Goal: Information Seeking & Learning: Compare options

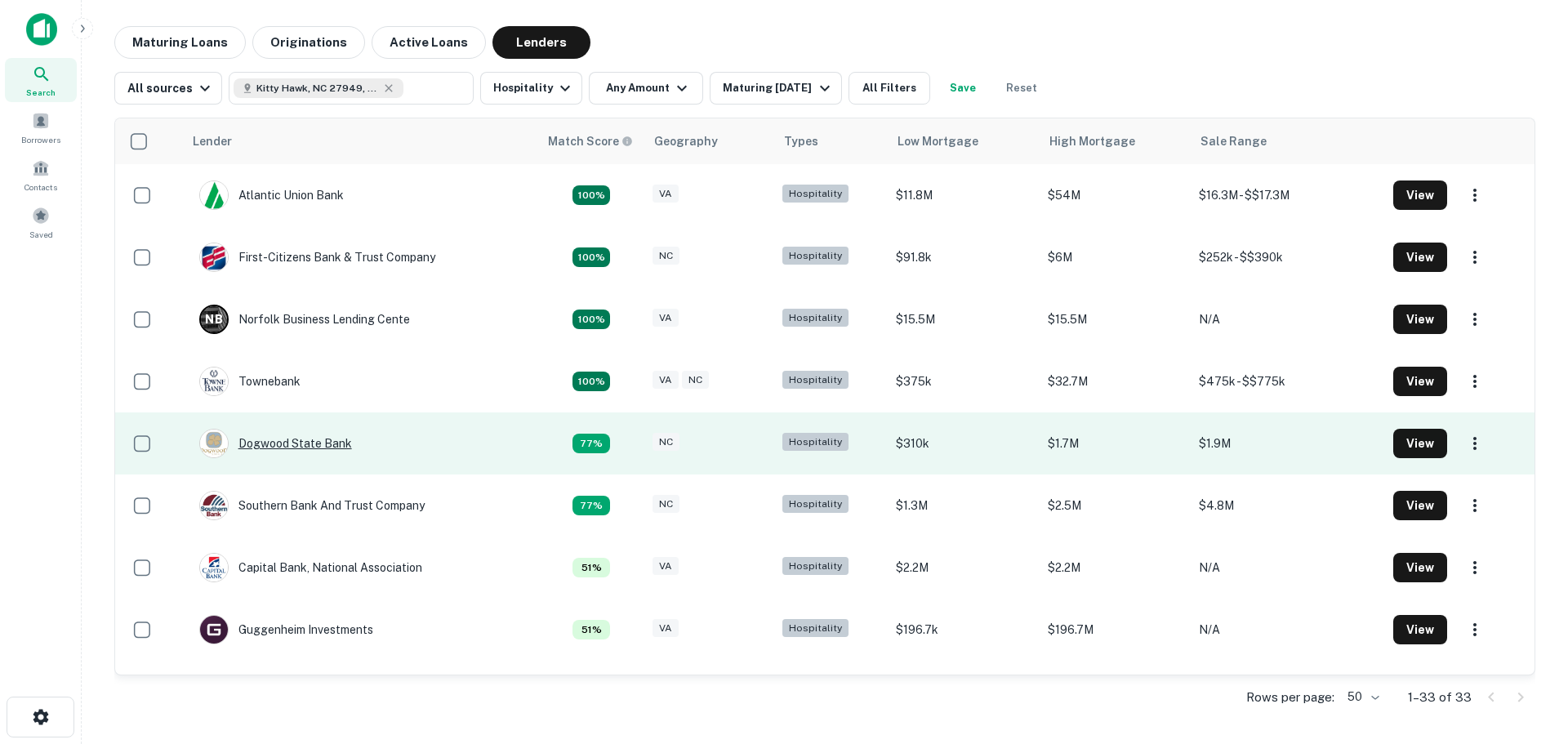
click at [312, 446] on div "Dogwood State Bank" at bounding box center [276, 443] width 153 height 30
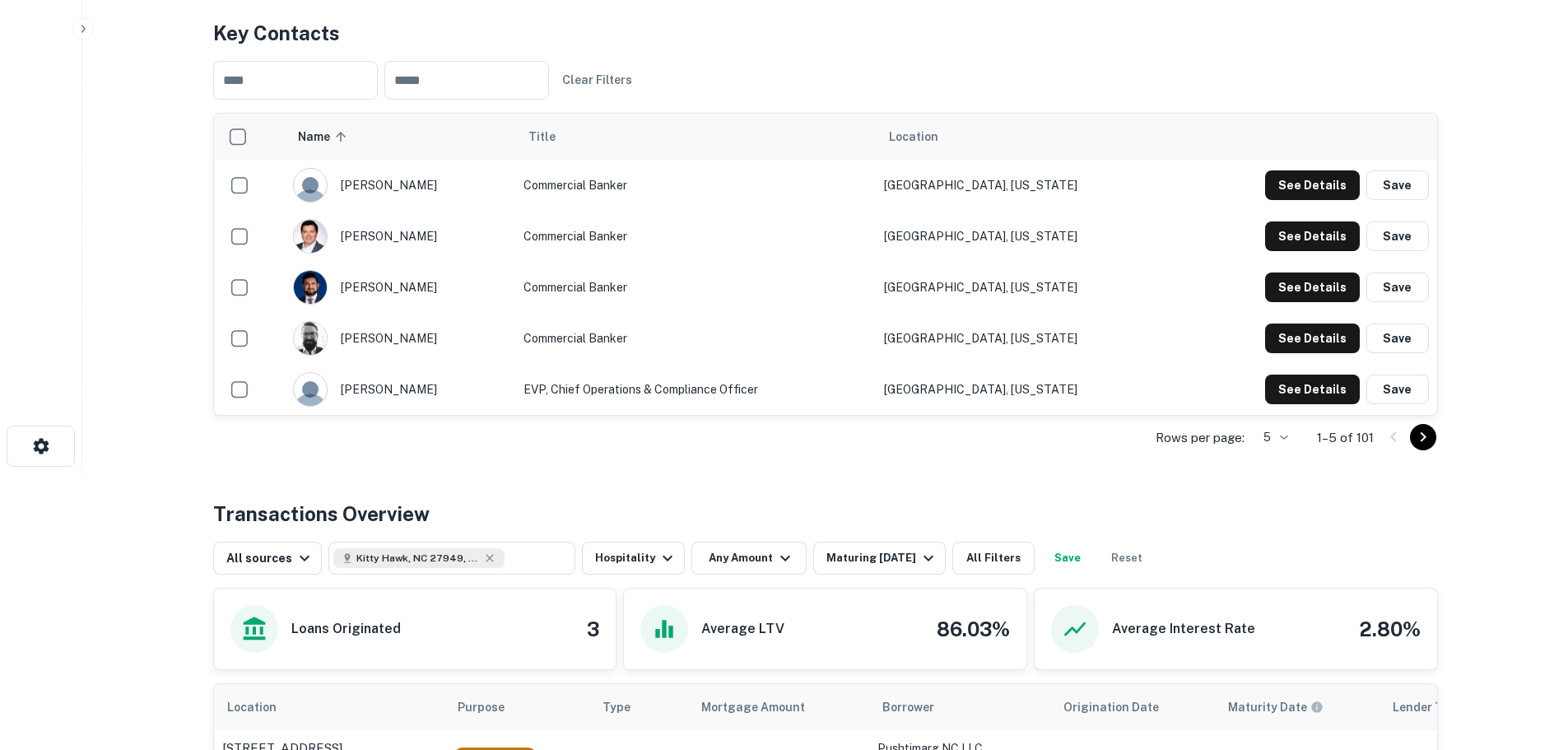
scroll to position [329, 0]
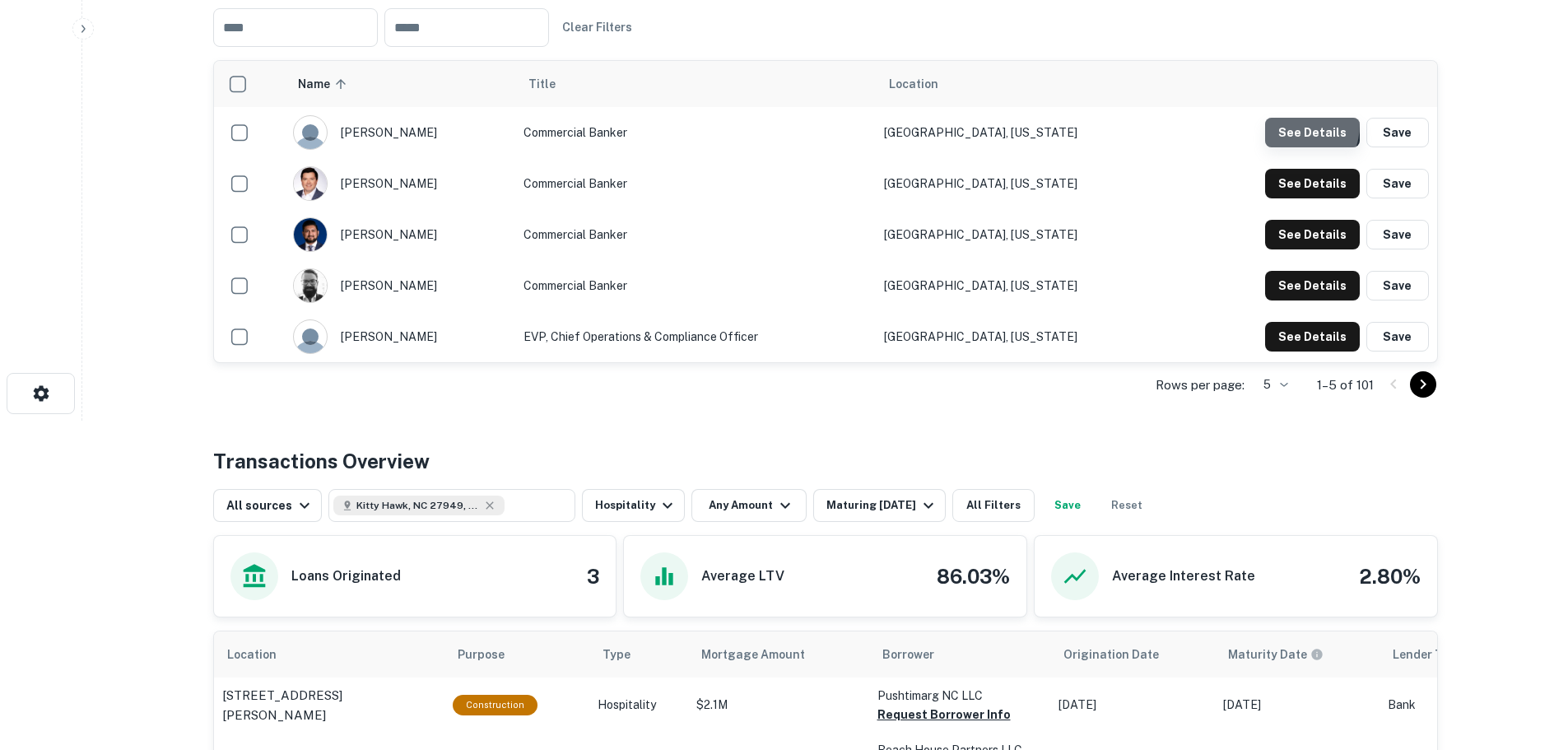
click at [1293, 147] on button "See Details" at bounding box center [1312, 132] width 95 height 30
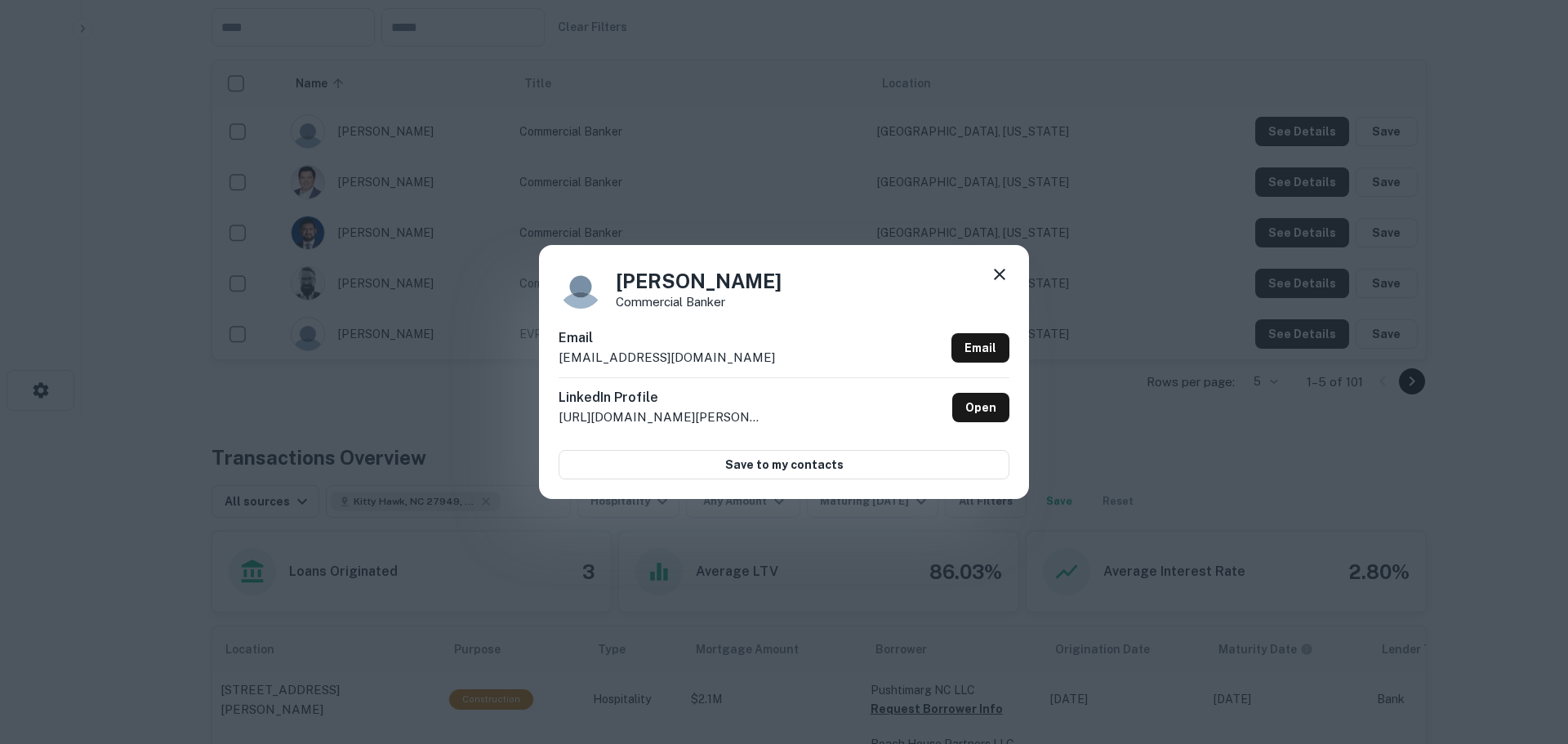
click at [1002, 274] on icon at bounding box center [1000, 274] width 12 height 12
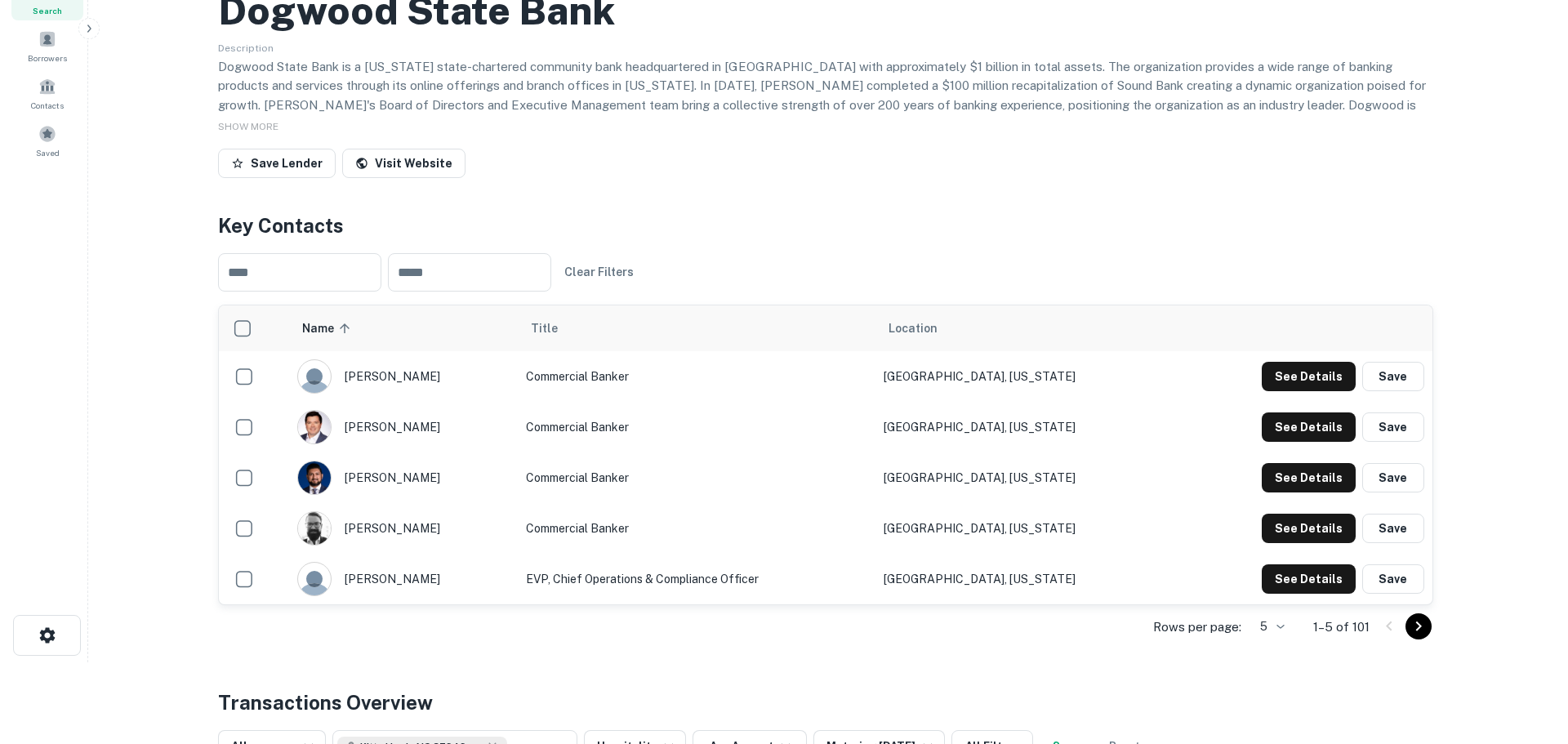
scroll to position [0, 0]
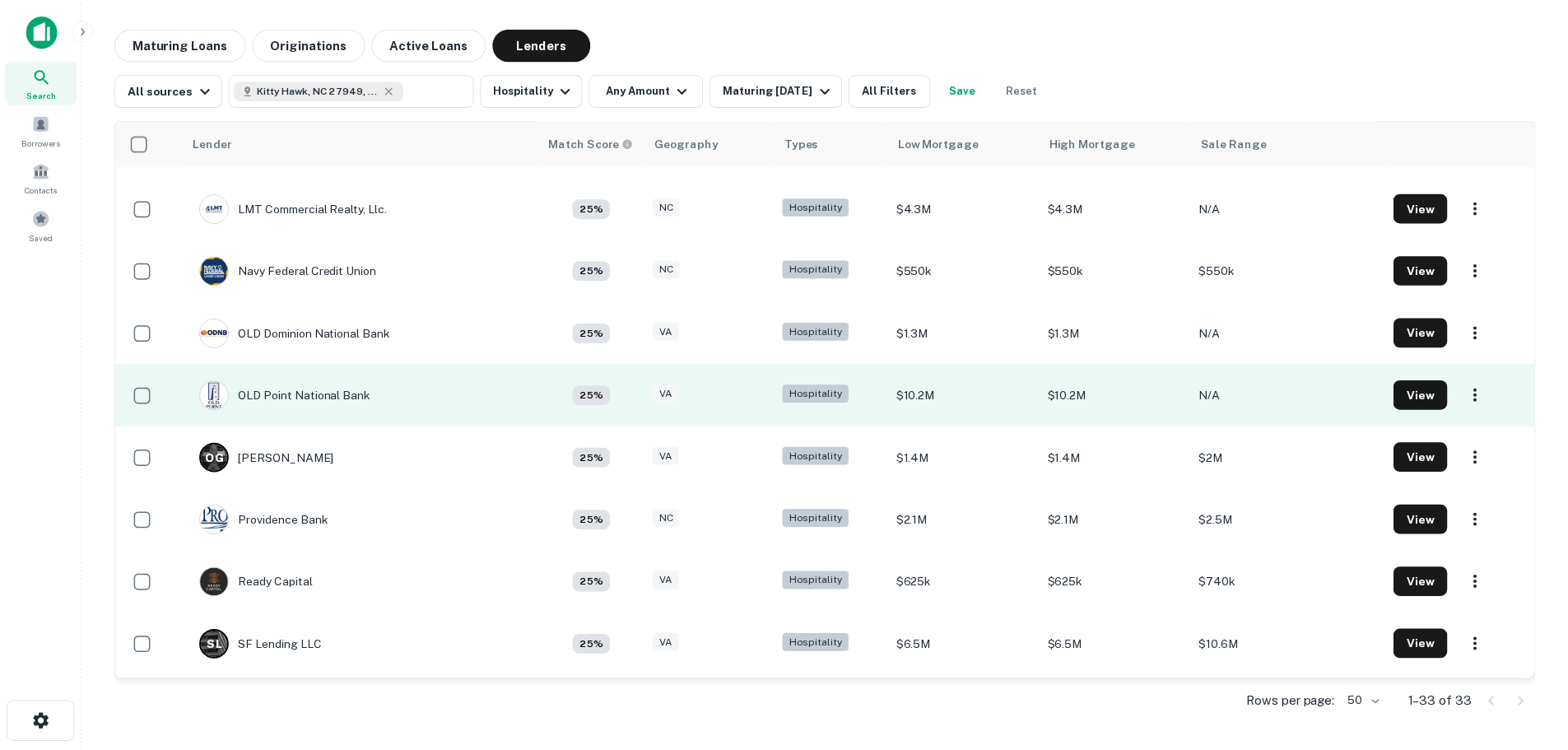
scroll to position [1153, 0]
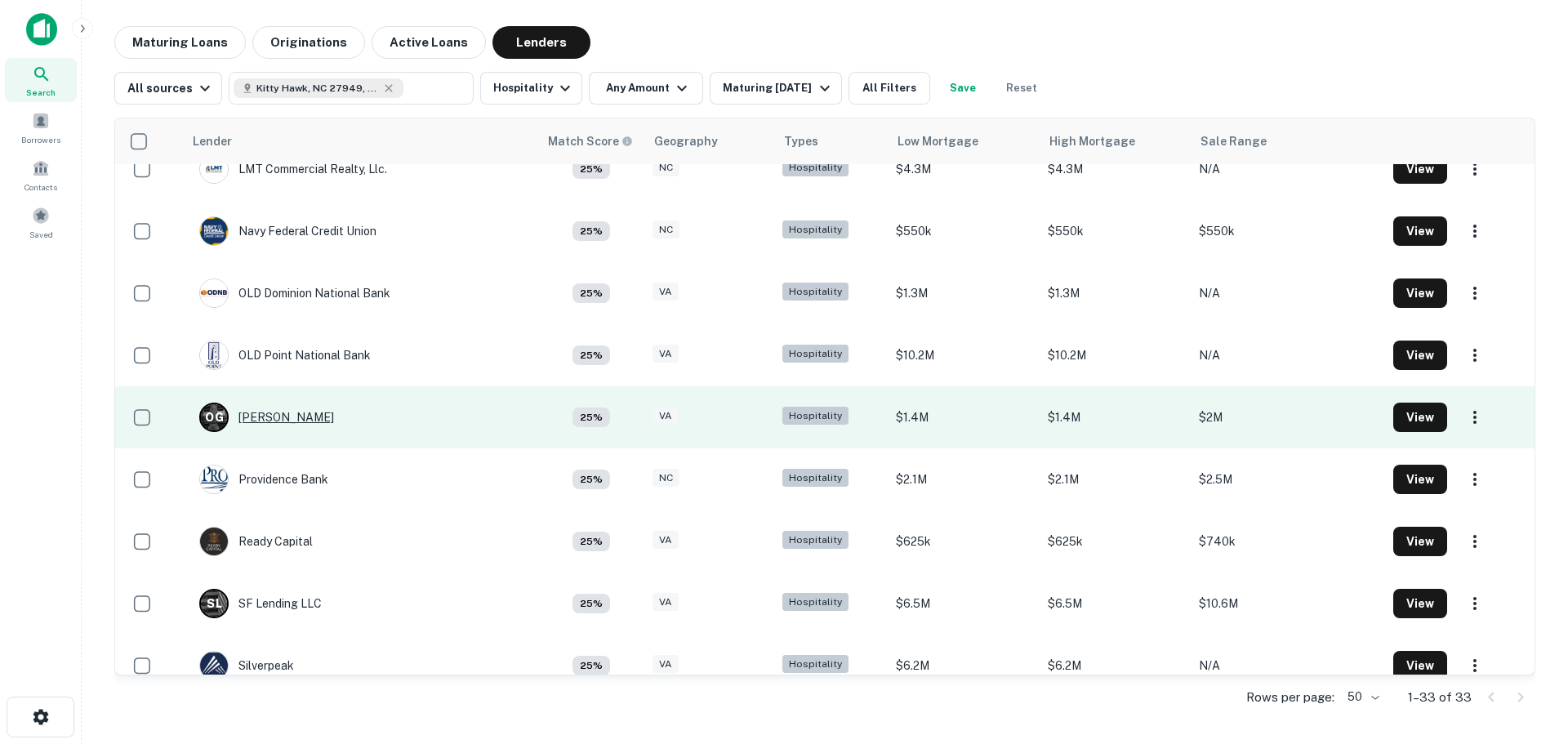
click at [267, 418] on div "O G [PERSON_NAME]" at bounding box center [267, 417] width 135 height 30
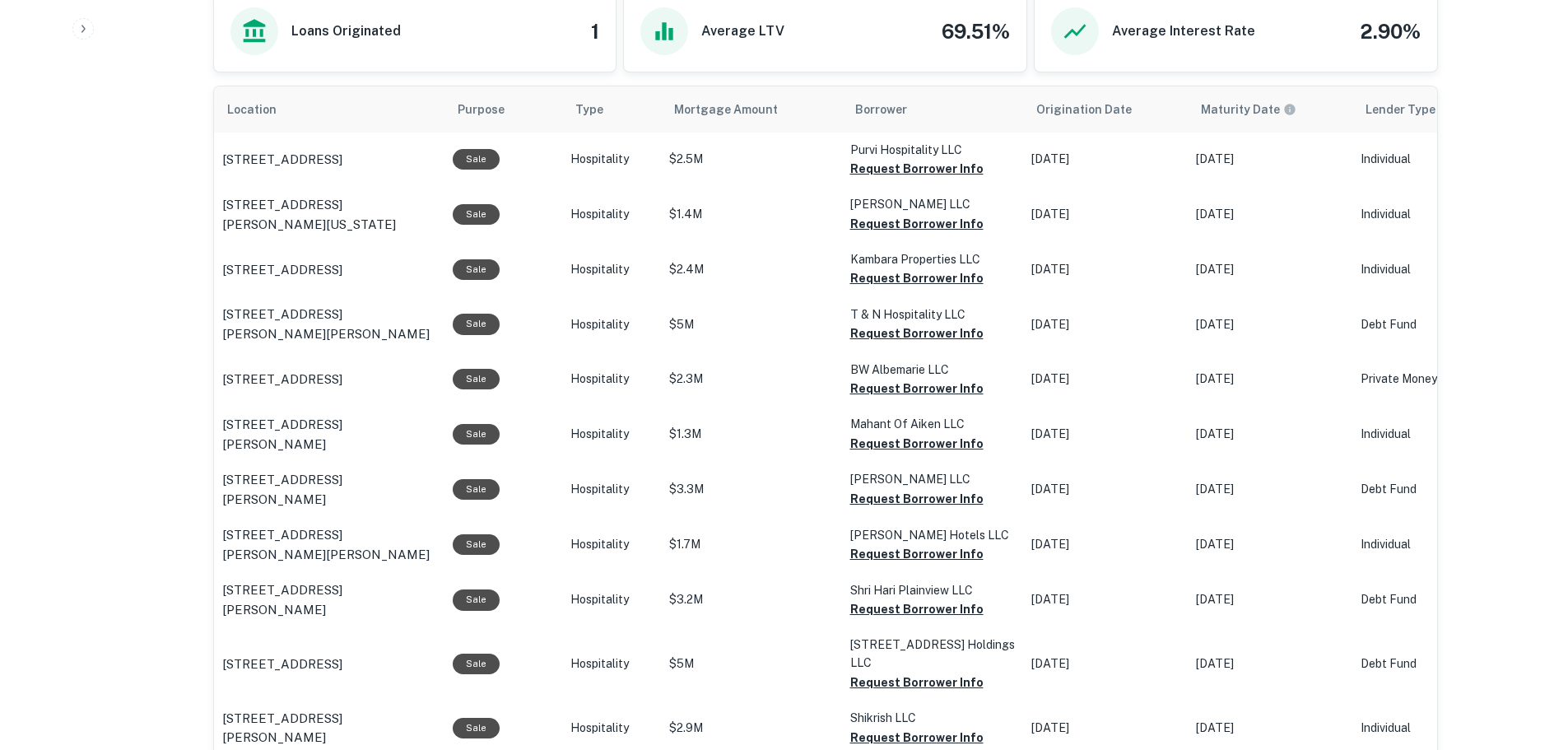
scroll to position [775, 0]
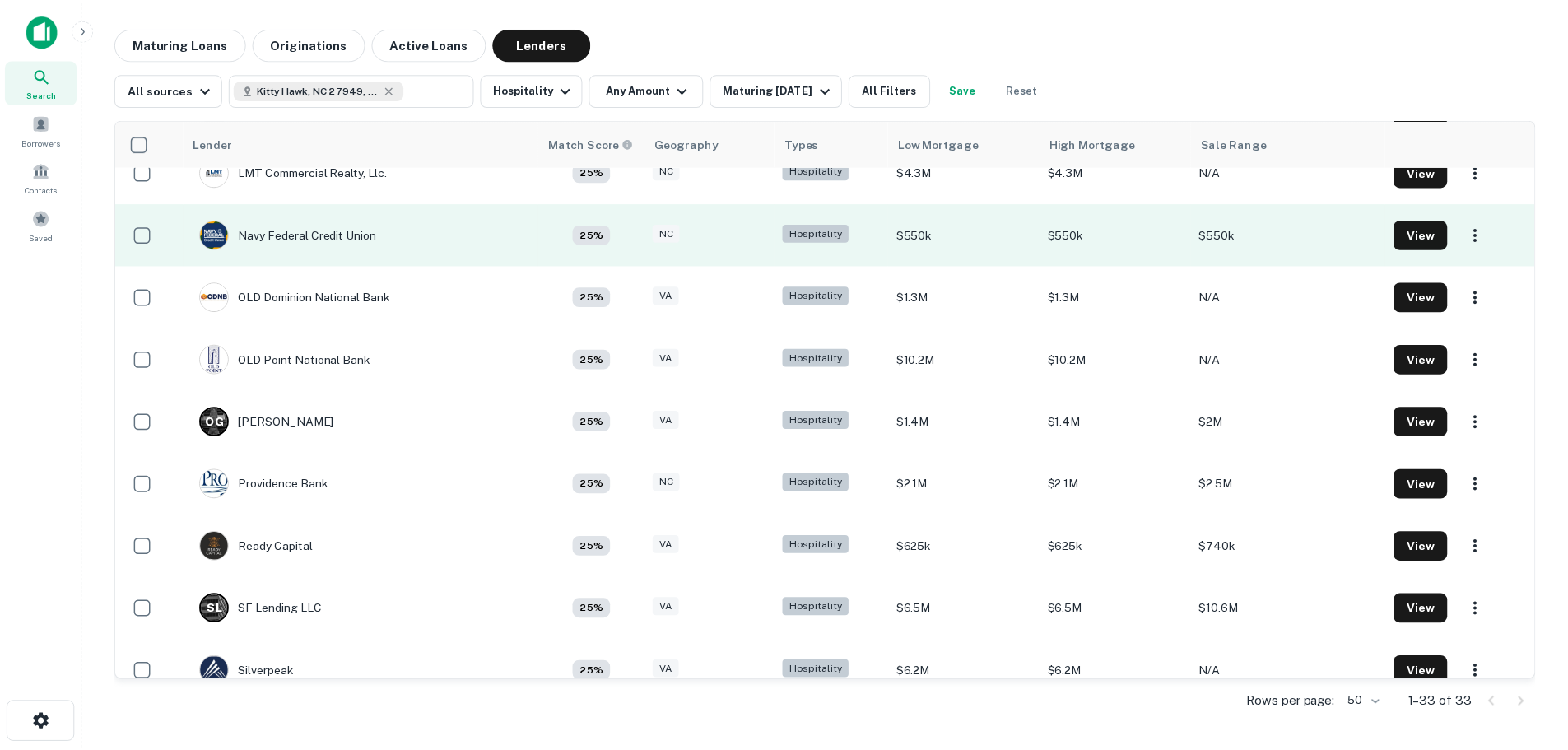
scroll to position [1153, 0]
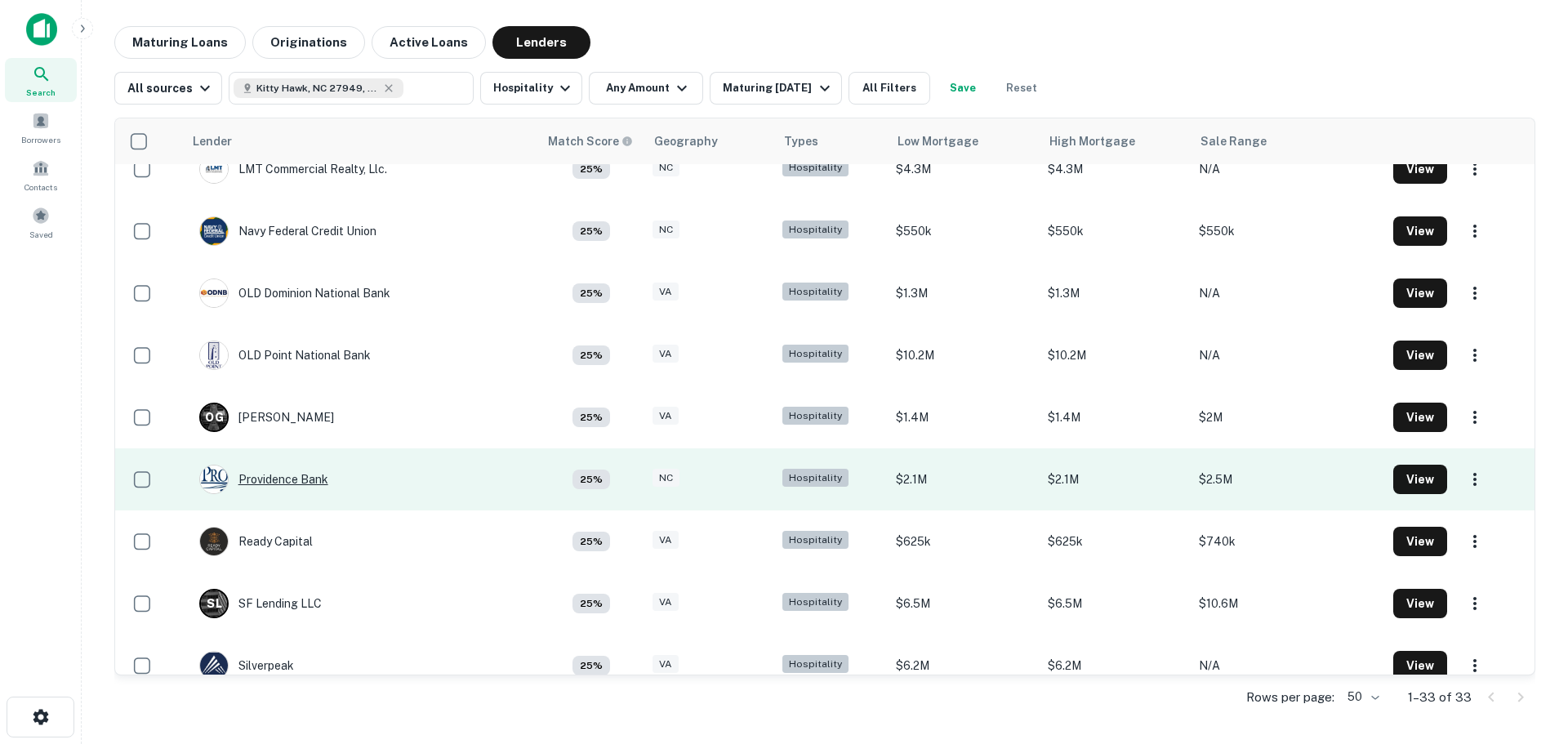
click at [265, 477] on div "Providence Bank" at bounding box center [264, 479] width 129 height 30
